Goal: Task Accomplishment & Management: Manage account settings

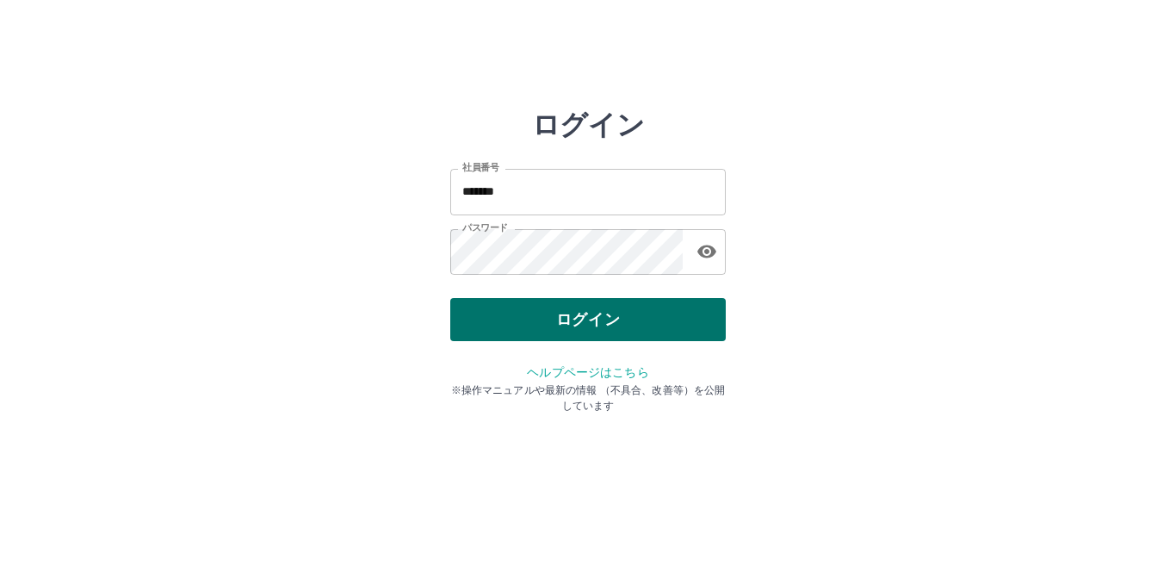
click at [580, 322] on button "ログイン" at bounding box center [587, 319] width 275 height 43
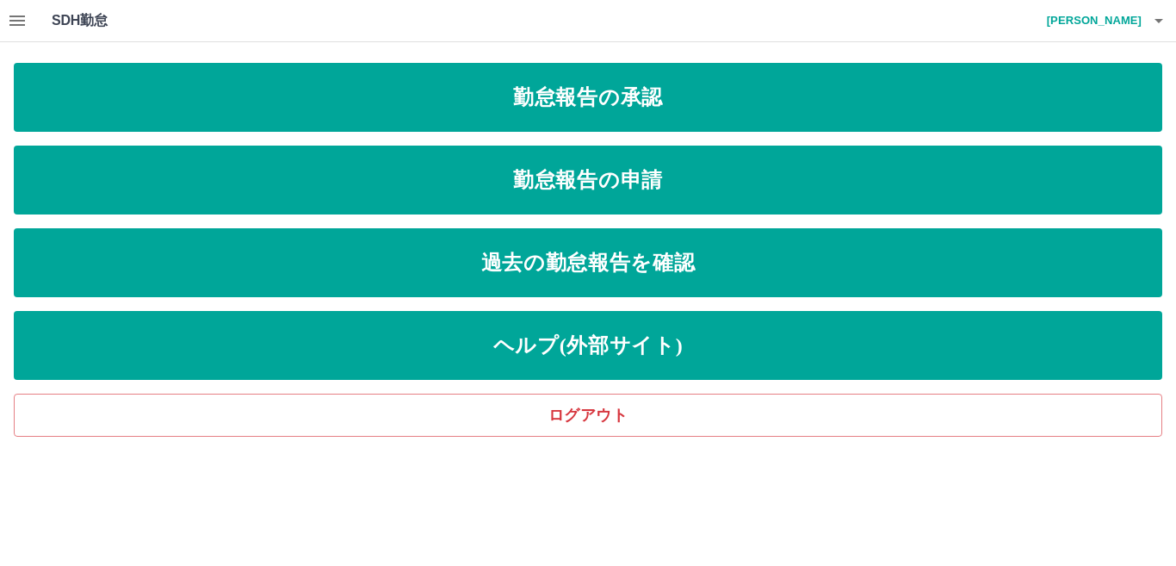
click at [1175, 436] on html "SDH勤怠 [PERSON_NAME] 勤怠報告の承認 勤怠報告の申請 過去の勤怠報告を確認 ヘルプ(外部サイト) ログアウト SDH勤怠" at bounding box center [588, 218] width 1176 height 436
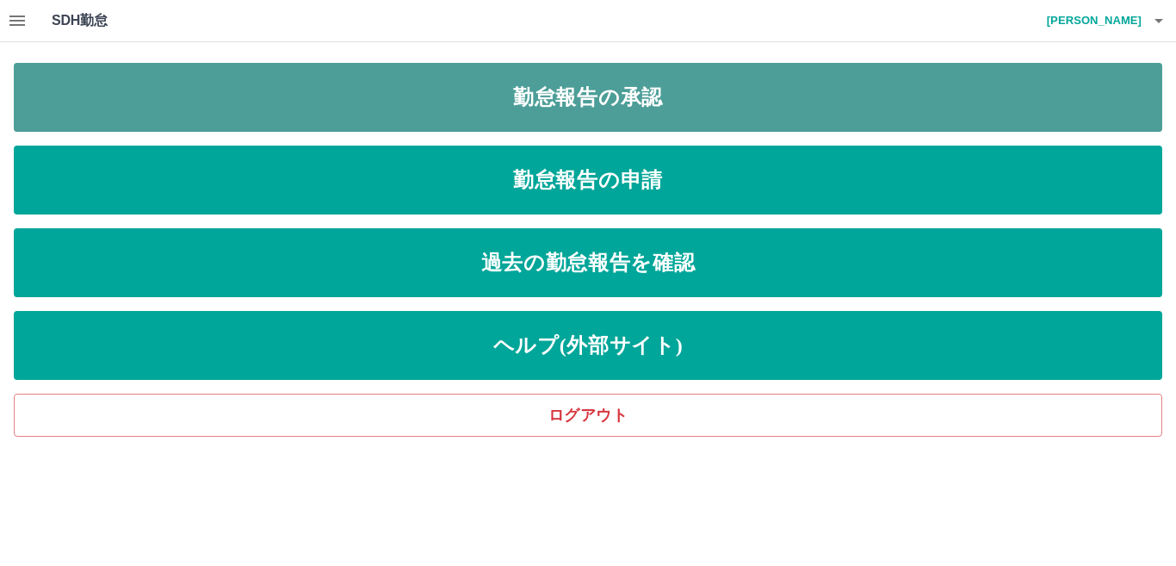
click at [576, 83] on link "勤怠報告の承認" at bounding box center [588, 97] width 1148 height 69
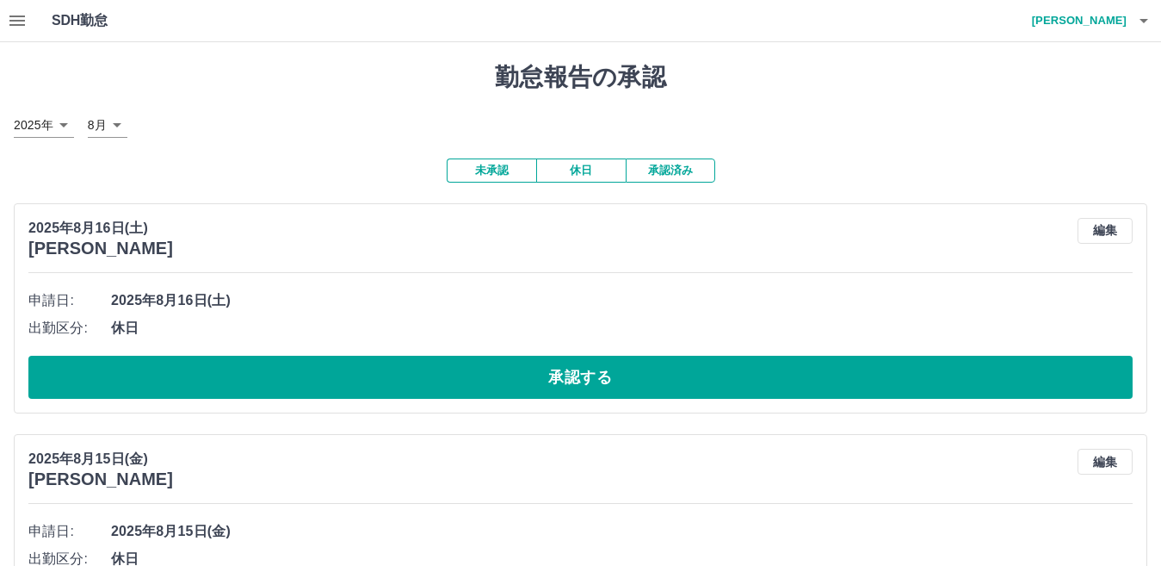
click at [483, 172] on button "未承認" at bounding box center [492, 170] width 90 height 24
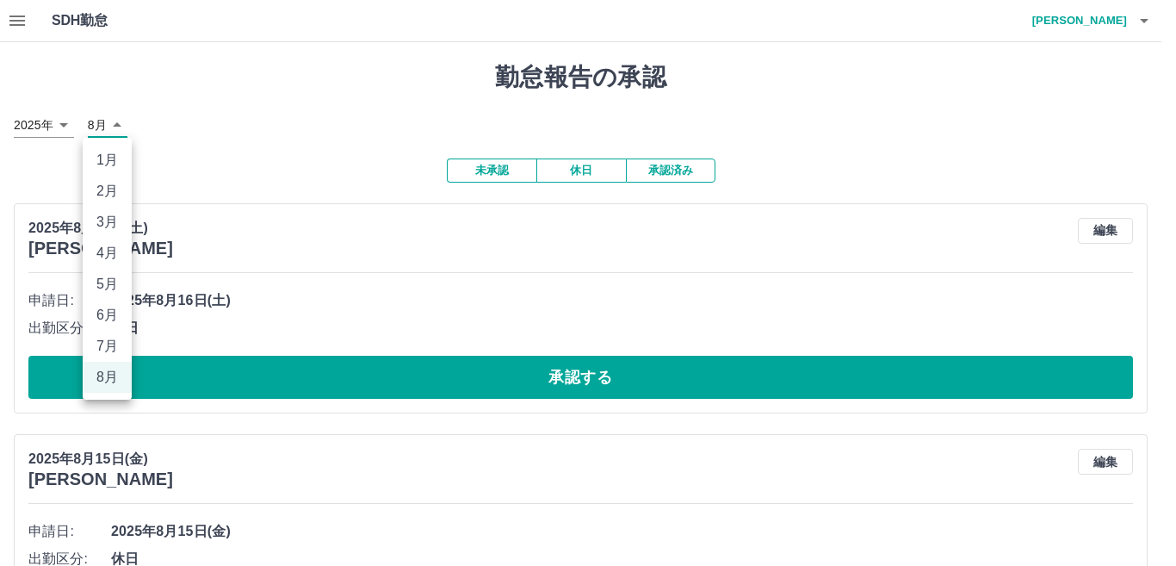
click at [103, 346] on li "7月" at bounding box center [107, 346] width 49 height 31
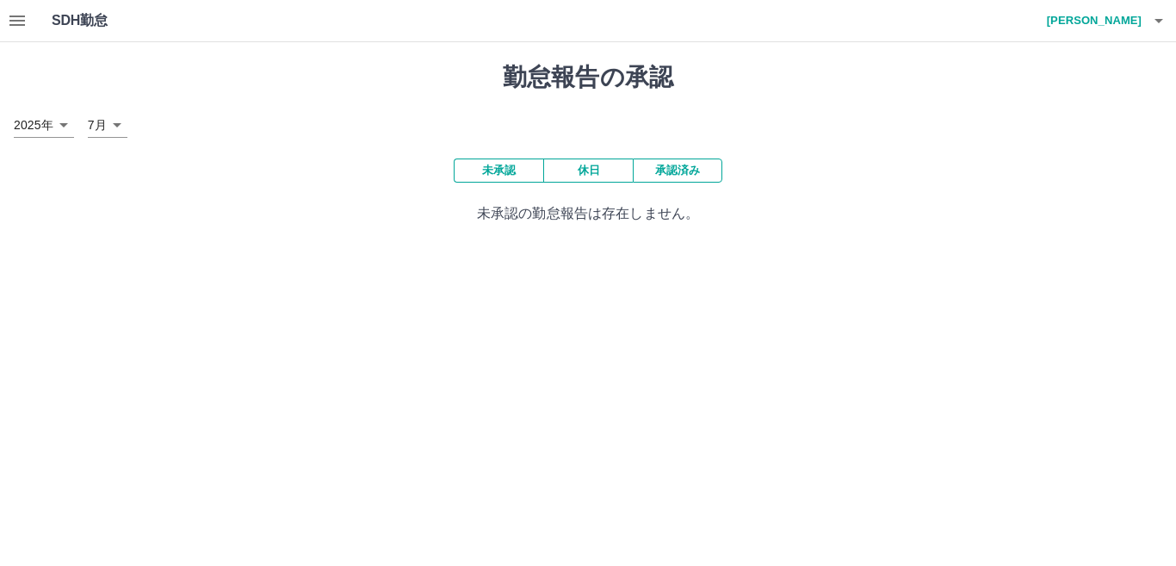
click at [497, 174] on button "未承認" at bounding box center [499, 170] width 90 height 24
click at [121, 121] on body "SDH勤怠 [PERSON_NAME] 勤怠報告の承認 [DATE] **** 7月 * 未承認 休日 承認済み 未承認の勤怠報告は存在しません。 SDH勤怠" at bounding box center [588, 122] width 1176 height 244
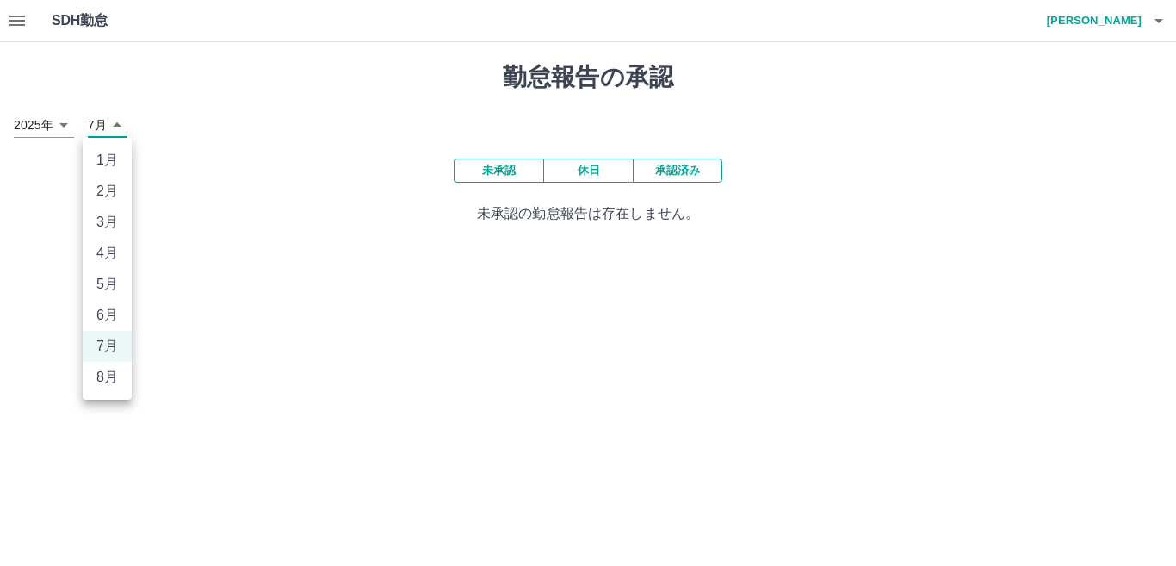
click at [114, 375] on li "8月" at bounding box center [107, 377] width 49 height 31
type input "*"
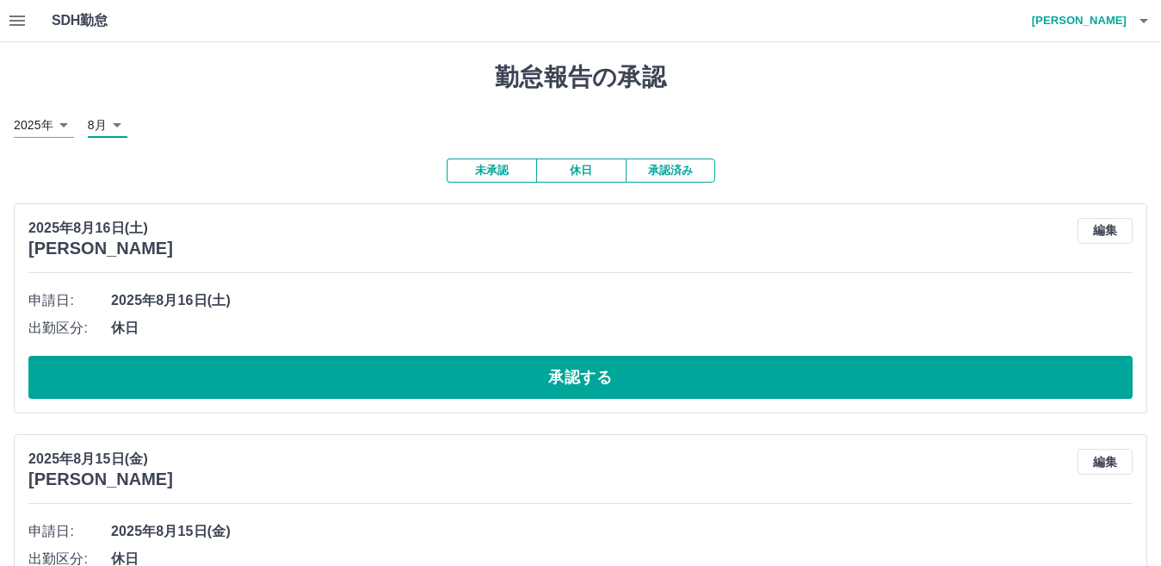
click at [1146, 18] on icon "button" at bounding box center [1144, 20] width 21 height 21
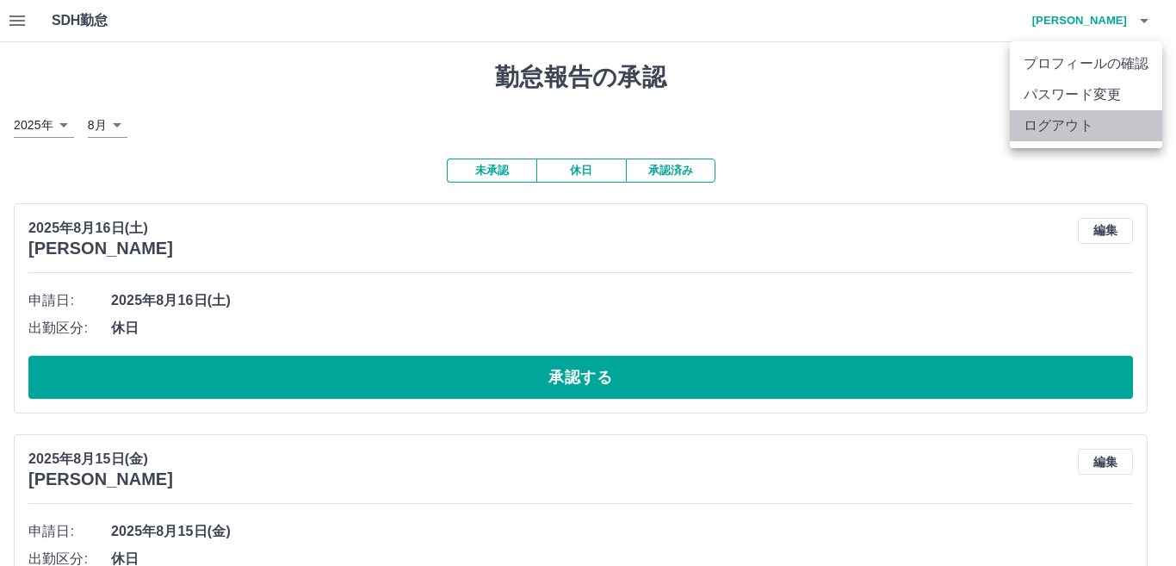
click at [1105, 116] on li "ログアウト" at bounding box center [1086, 125] width 152 height 31
